Goal: Information Seeking & Learning: Understand process/instructions

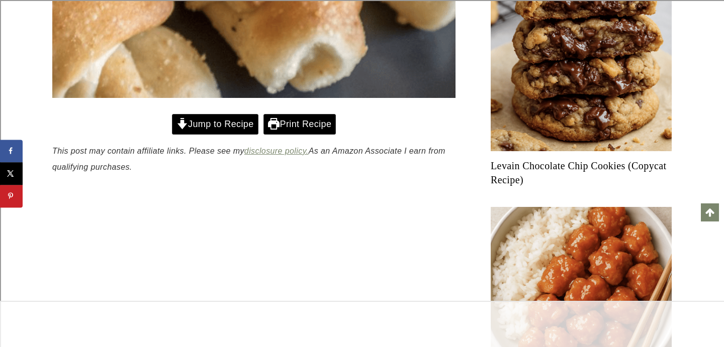
click at [229, 121] on link "Jump to Recipe" at bounding box center [215, 124] width 86 height 21
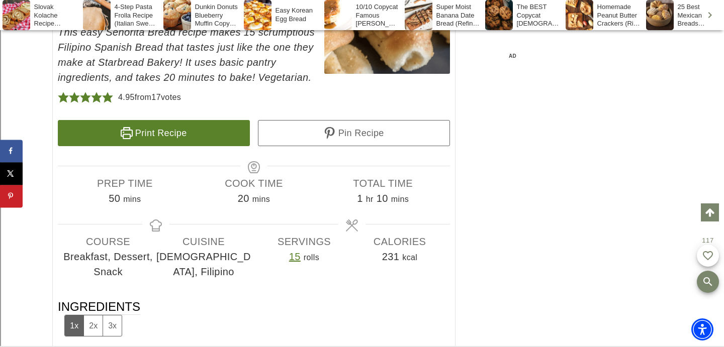
scroll to position [7702, 0]
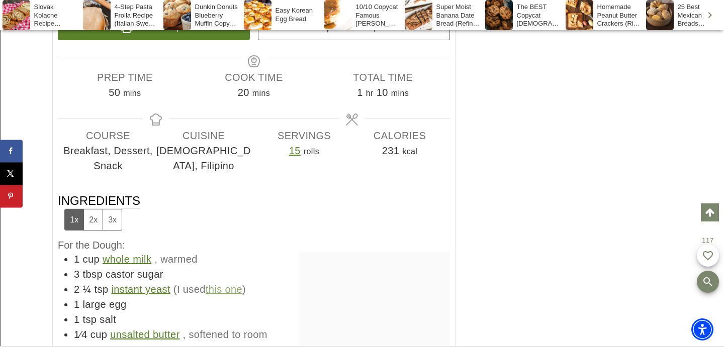
copy span "breadcrumbs"
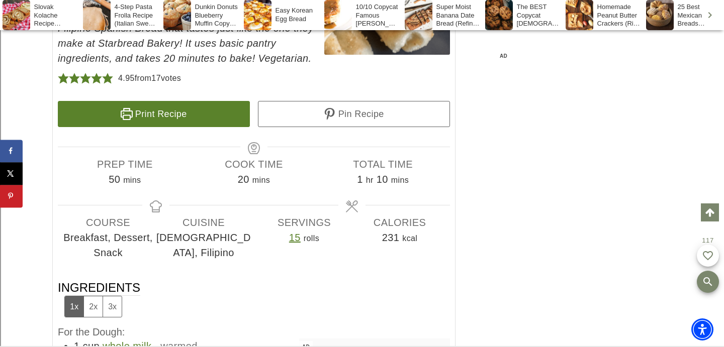
scroll to position [7657, 0]
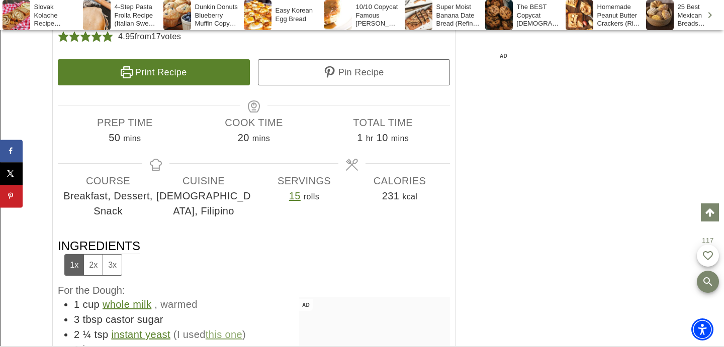
drag, startPoint x: 259, startPoint y: 267, endPoint x: 258, endPoint y: 182, distance: 85.0
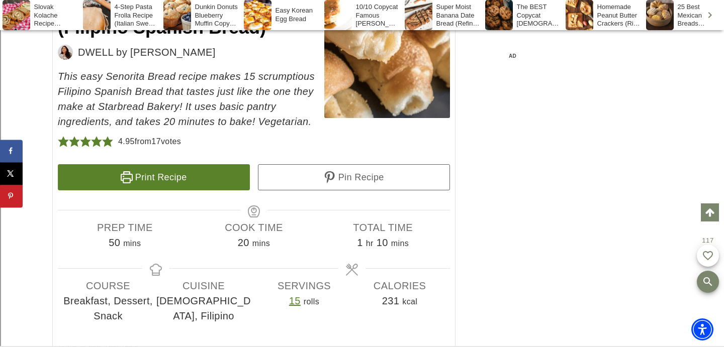
scroll to position [7551, 0]
